Goal: Find specific page/section: Find specific page/section

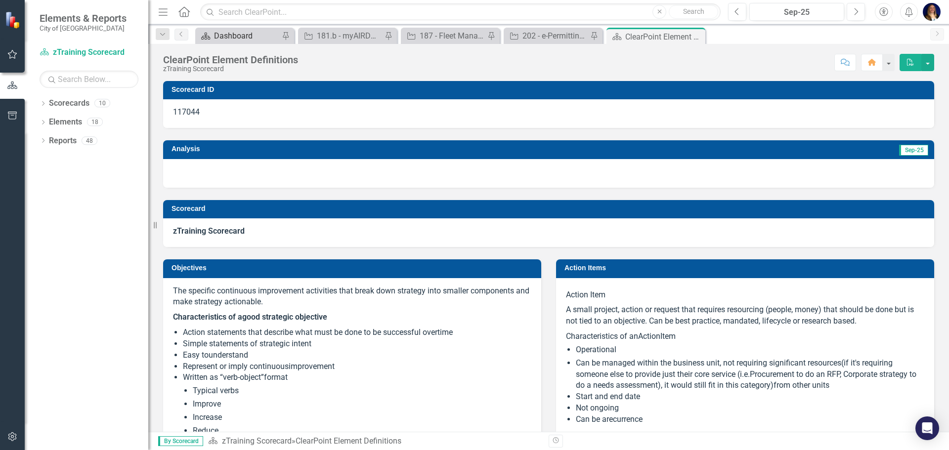
click at [258, 39] on div "Dashboard" at bounding box center [246, 36] width 65 height 12
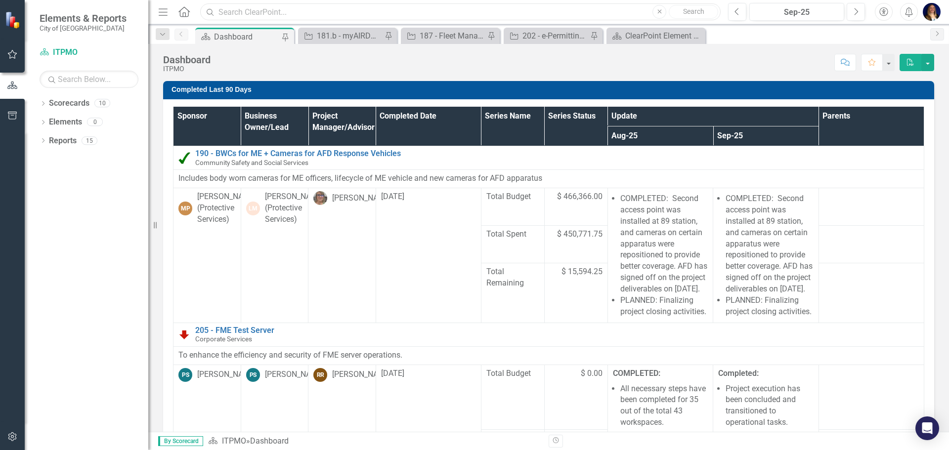
click at [256, 16] on input "text" at bounding box center [460, 11] width 520 height 17
type input "apl"
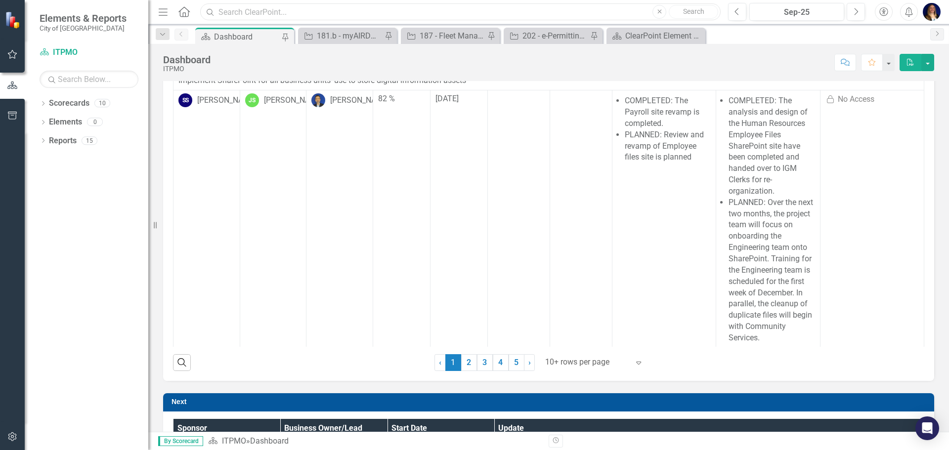
scroll to position [544, 0]
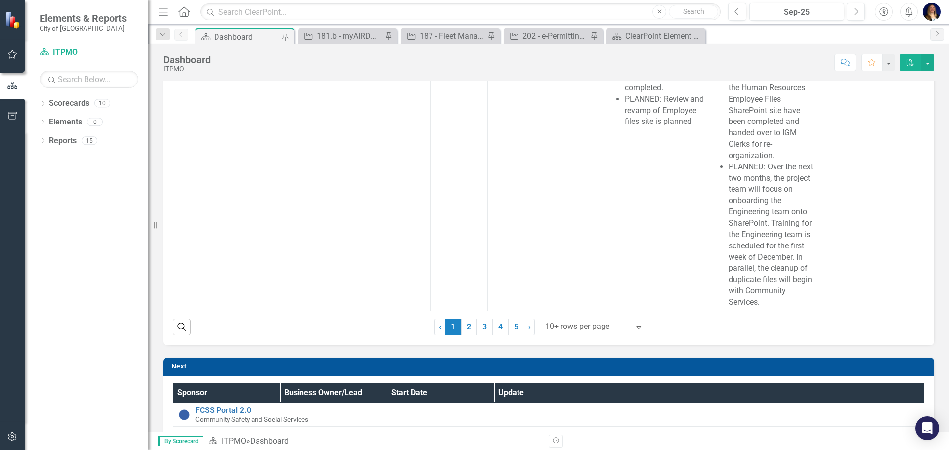
click at [588, 331] on div at bounding box center [587, 326] width 84 height 13
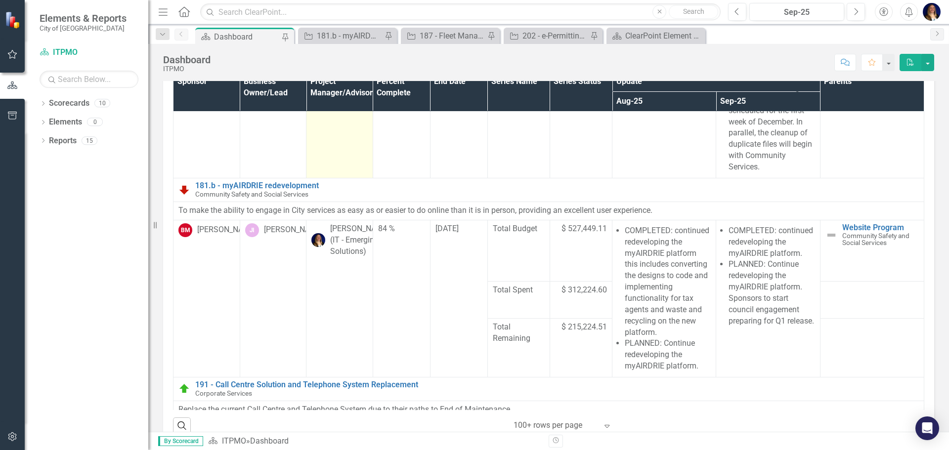
scroll to position [481, 0]
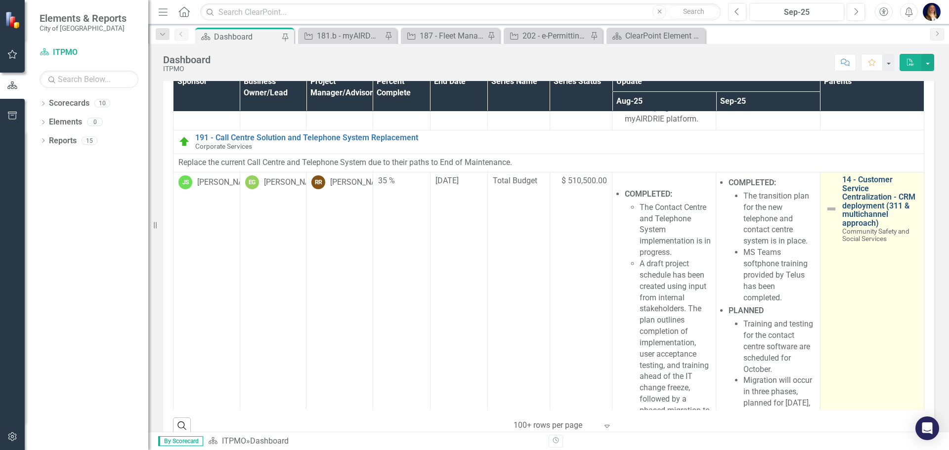
click at [842, 203] on link "14 - Customer Service Centralization - CRM deployment (311 & multichannel appro…" at bounding box center [880, 201] width 77 height 52
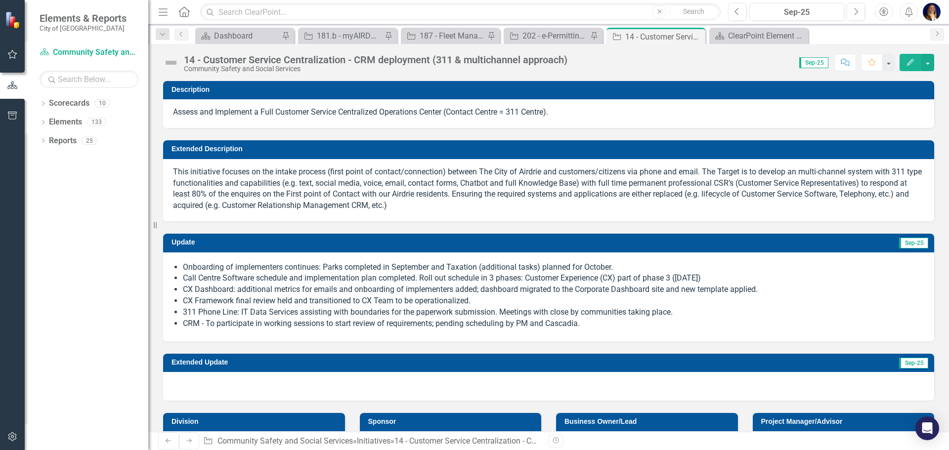
checkbox input "true"
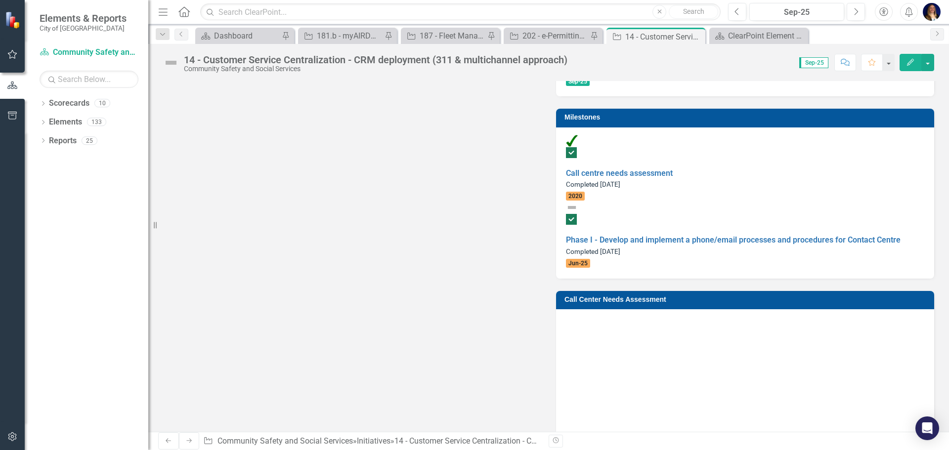
scroll to position [890, 0]
